Goal: Find specific page/section: Find specific page/section

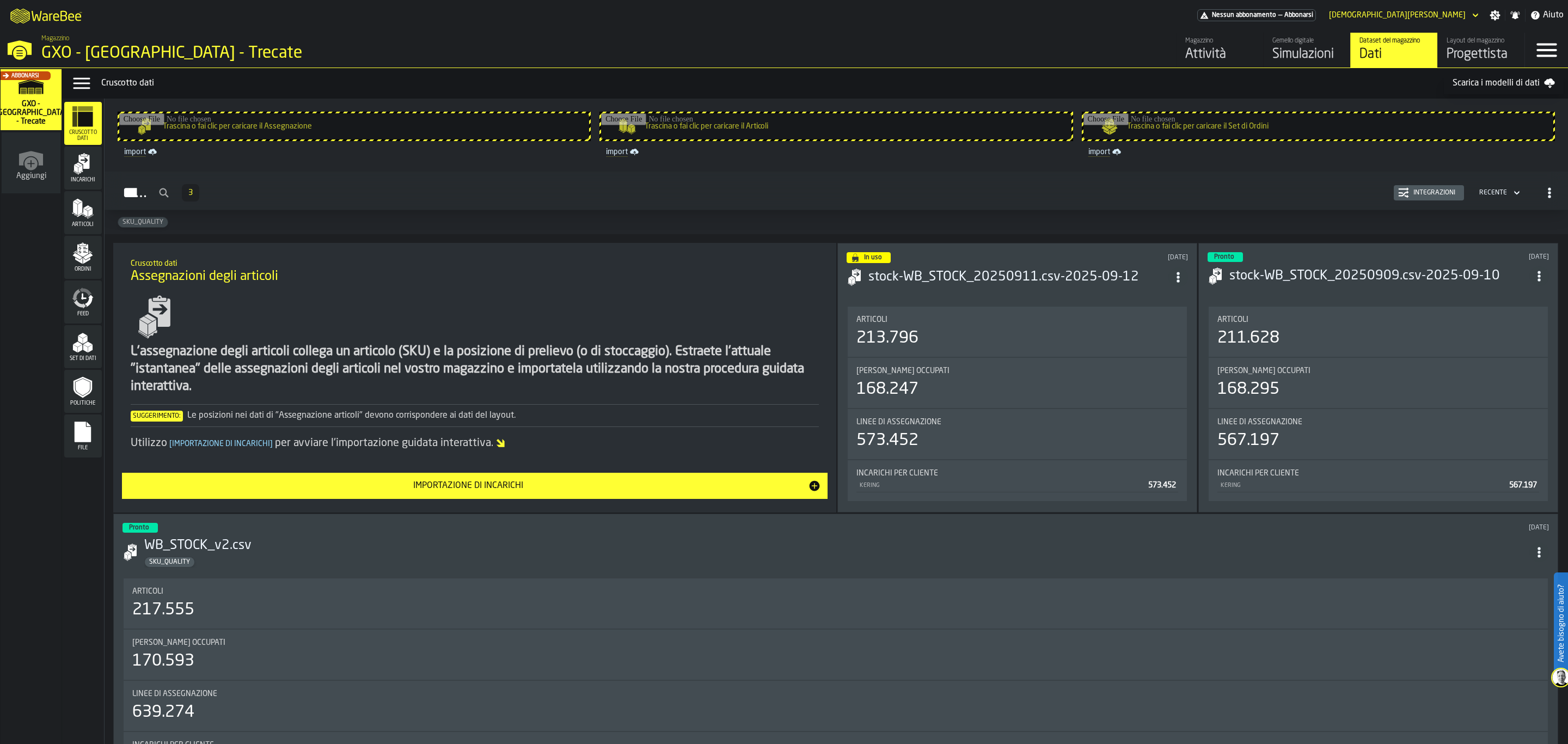
click at [90, 170] on icon "menu Incarichi" at bounding box center [82, 163] width 22 height 22
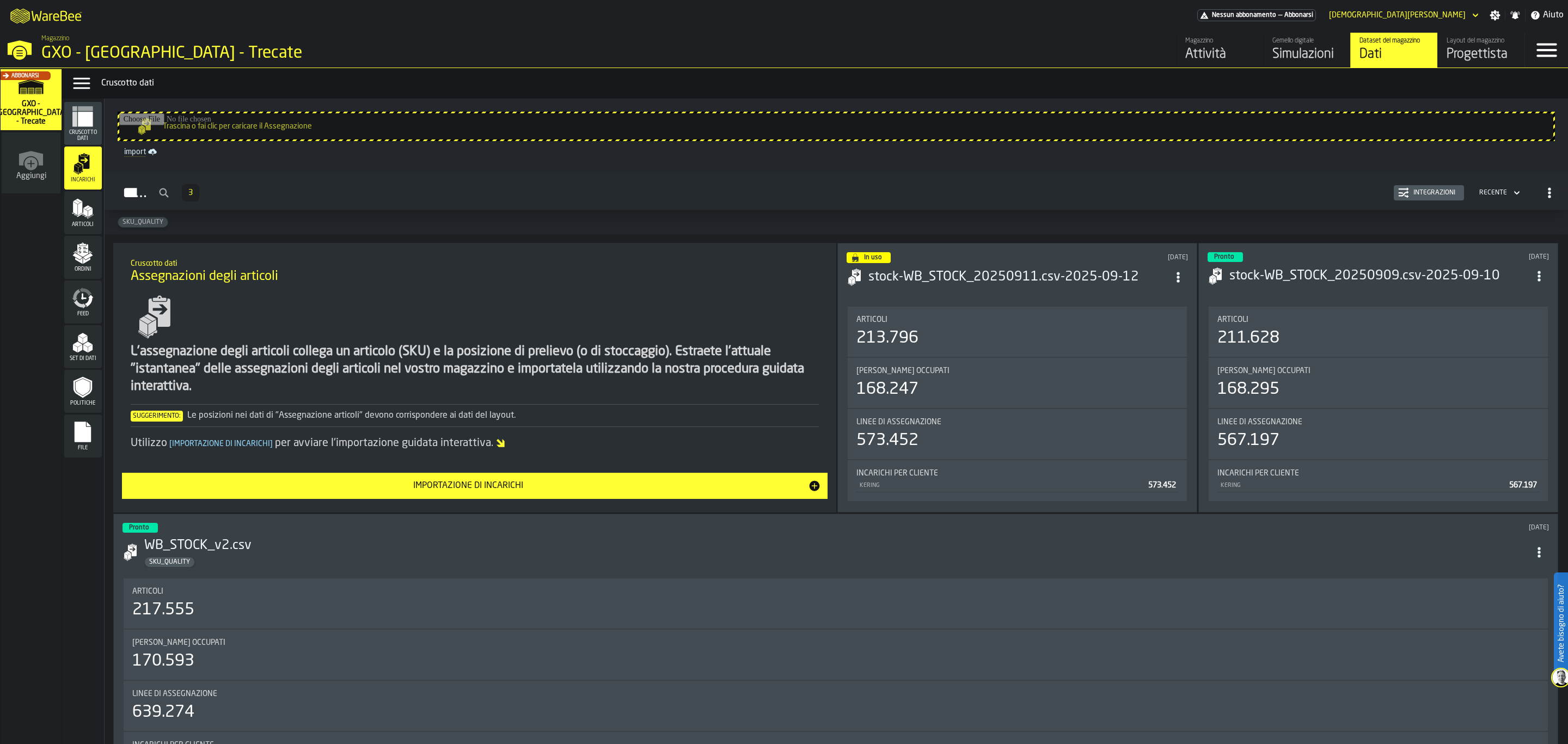
click at [1464, 45] on div "Layout del magazzino" at bounding box center [1481, 41] width 69 height 8
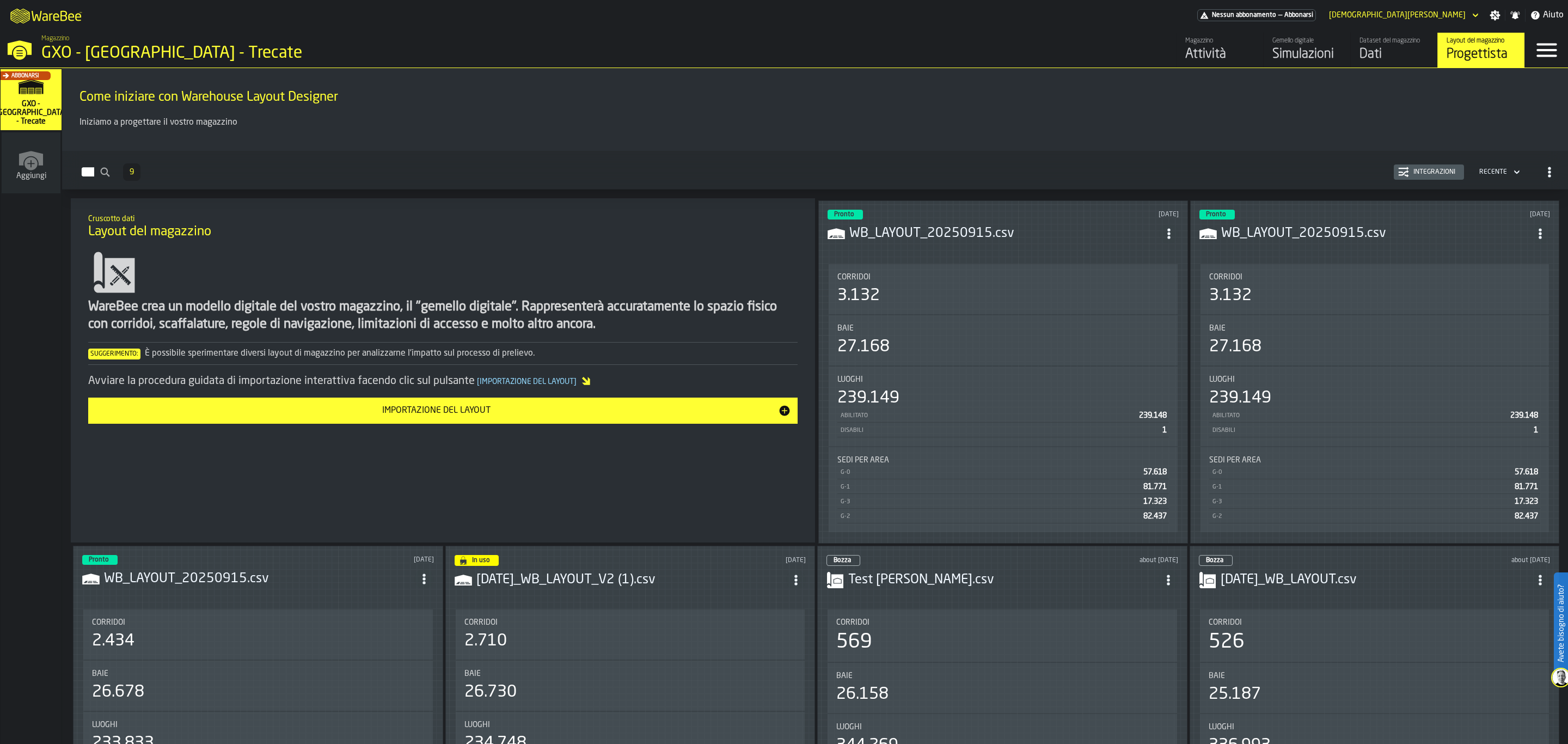
click at [1069, 298] on div "3.132" at bounding box center [1003, 296] width 331 height 19
